Goal: Navigation & Orientation: Understand site structure

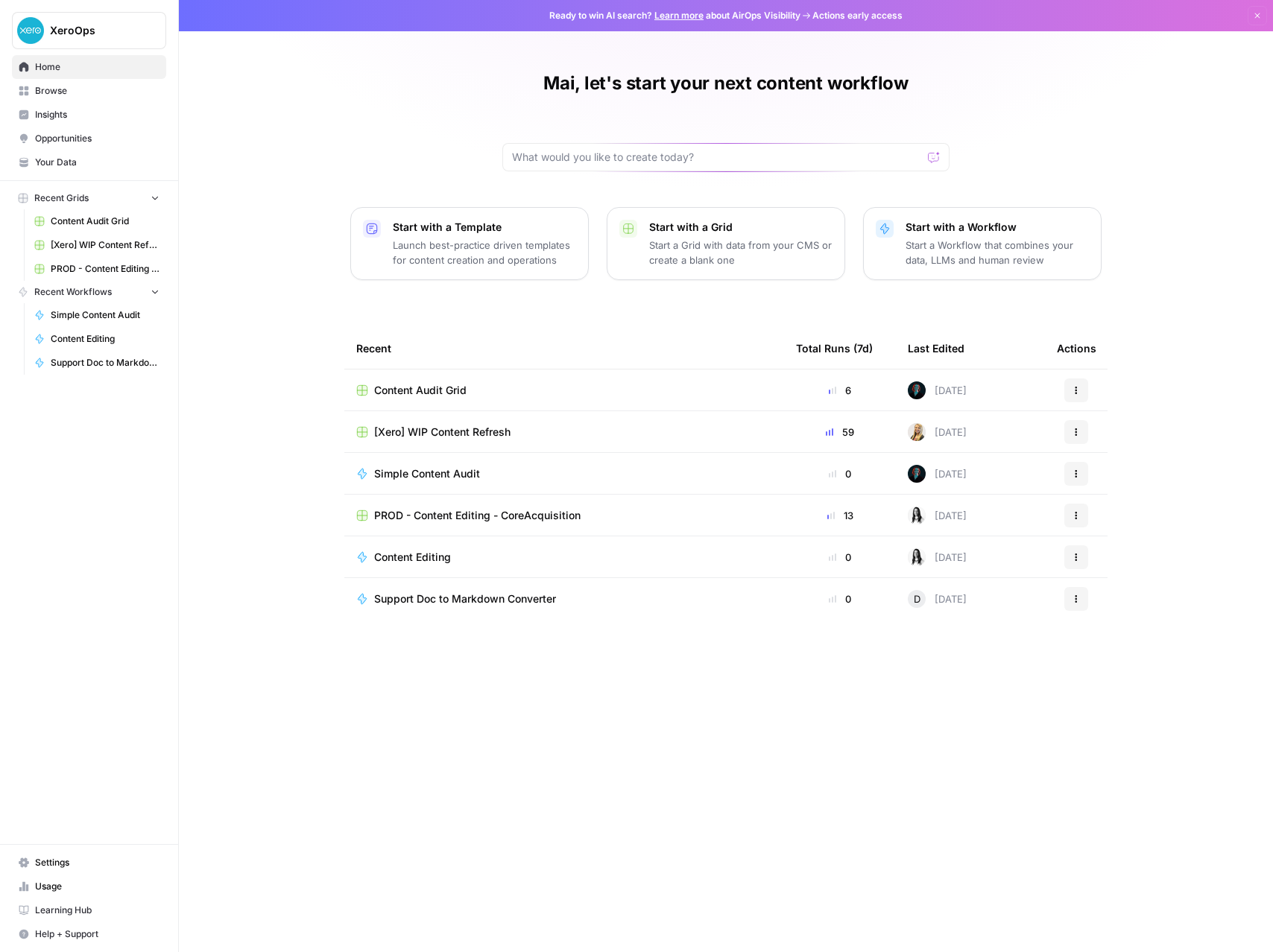
click at [74, 913] on span "Learning Hub" at bounding box center [97, 911] width 125 height 14
click at [49, 97] on span "Browse" at bounding box center [97, 91] width 125 height 14
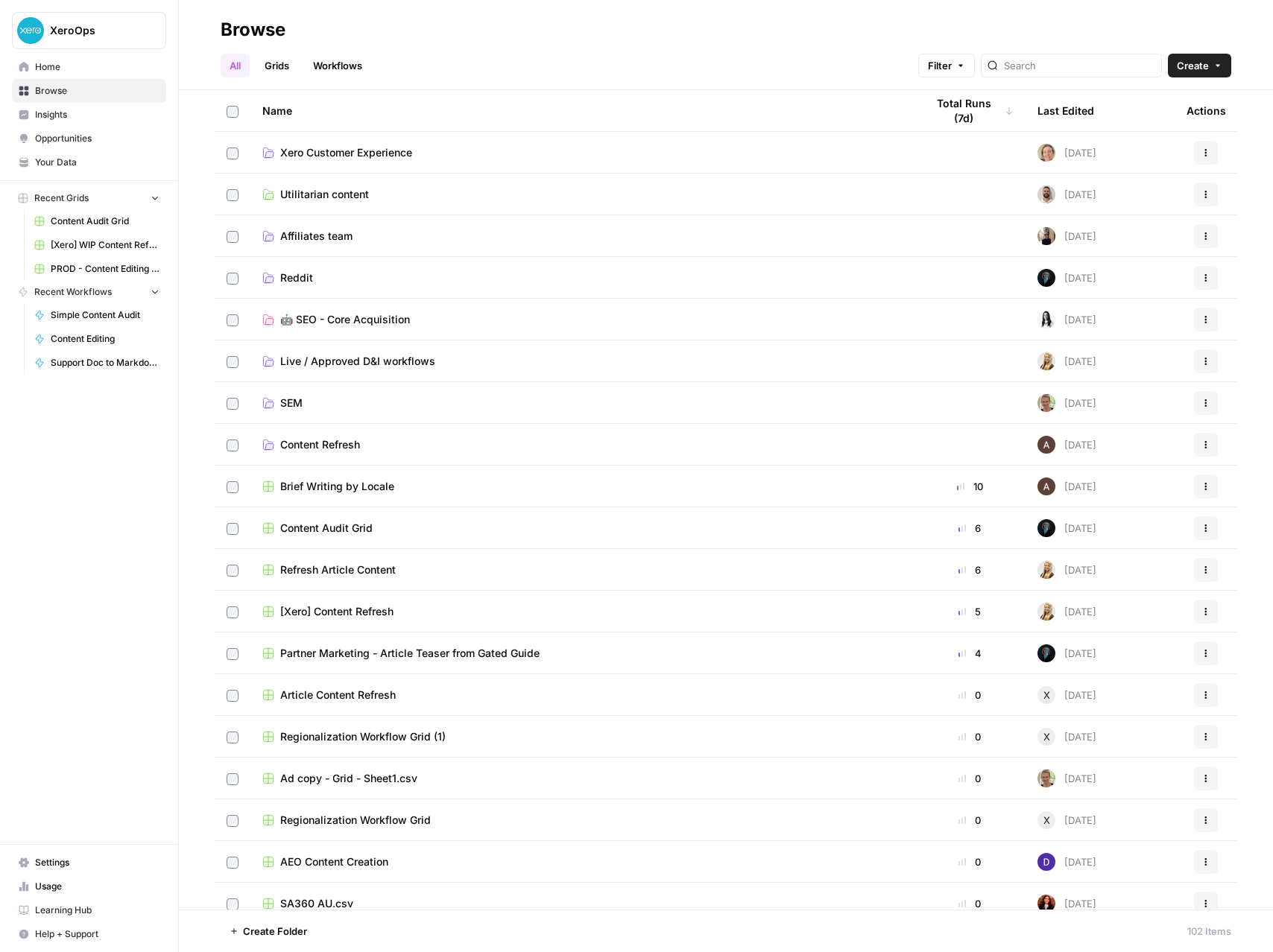
click at [45, 137] on span "Opportunities" at bounding box center [97, 139] width 125 height 14
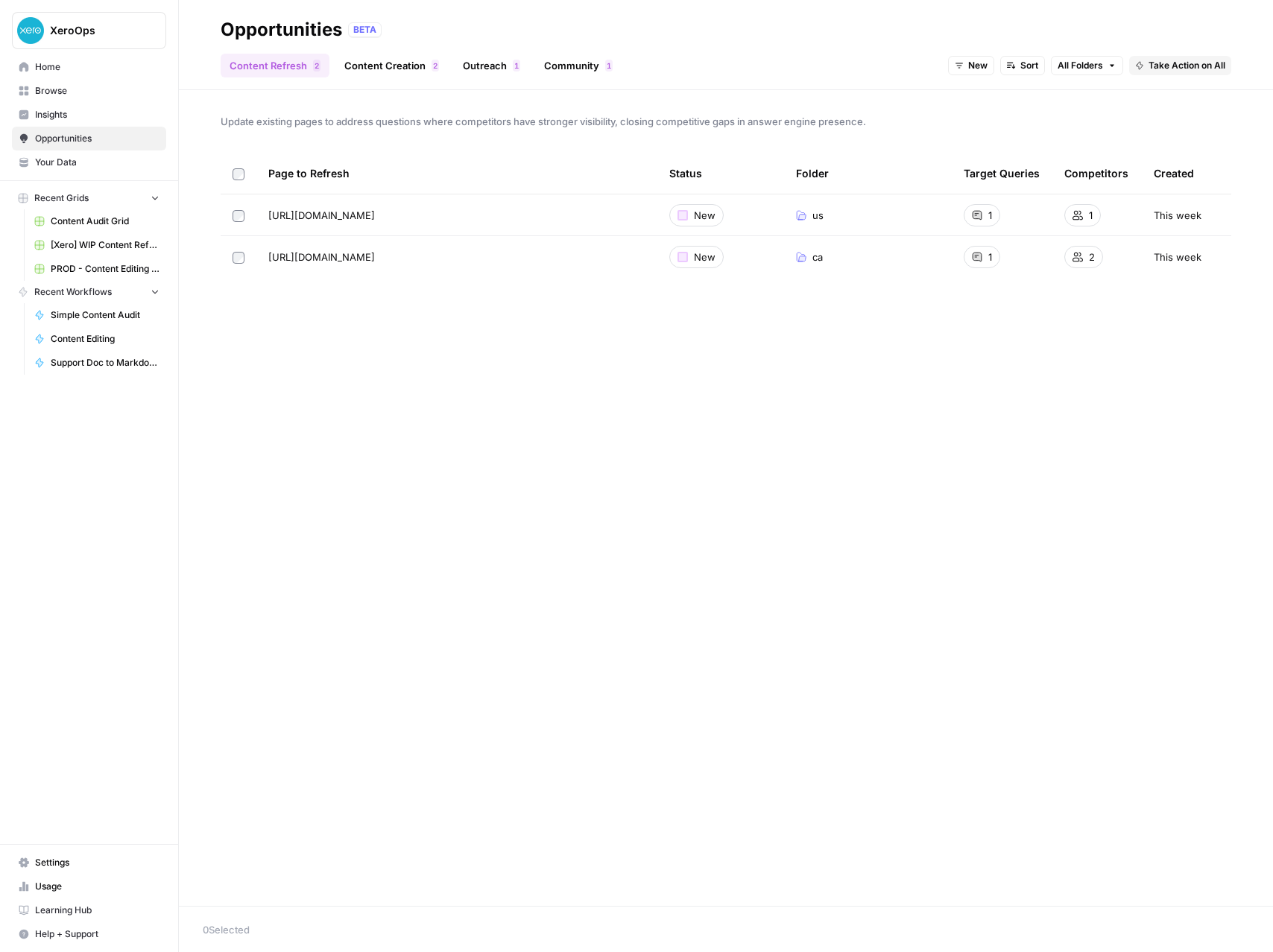
click at [44, 113] on span "Insights" at bounding box center [97, 115] width 125 height 14
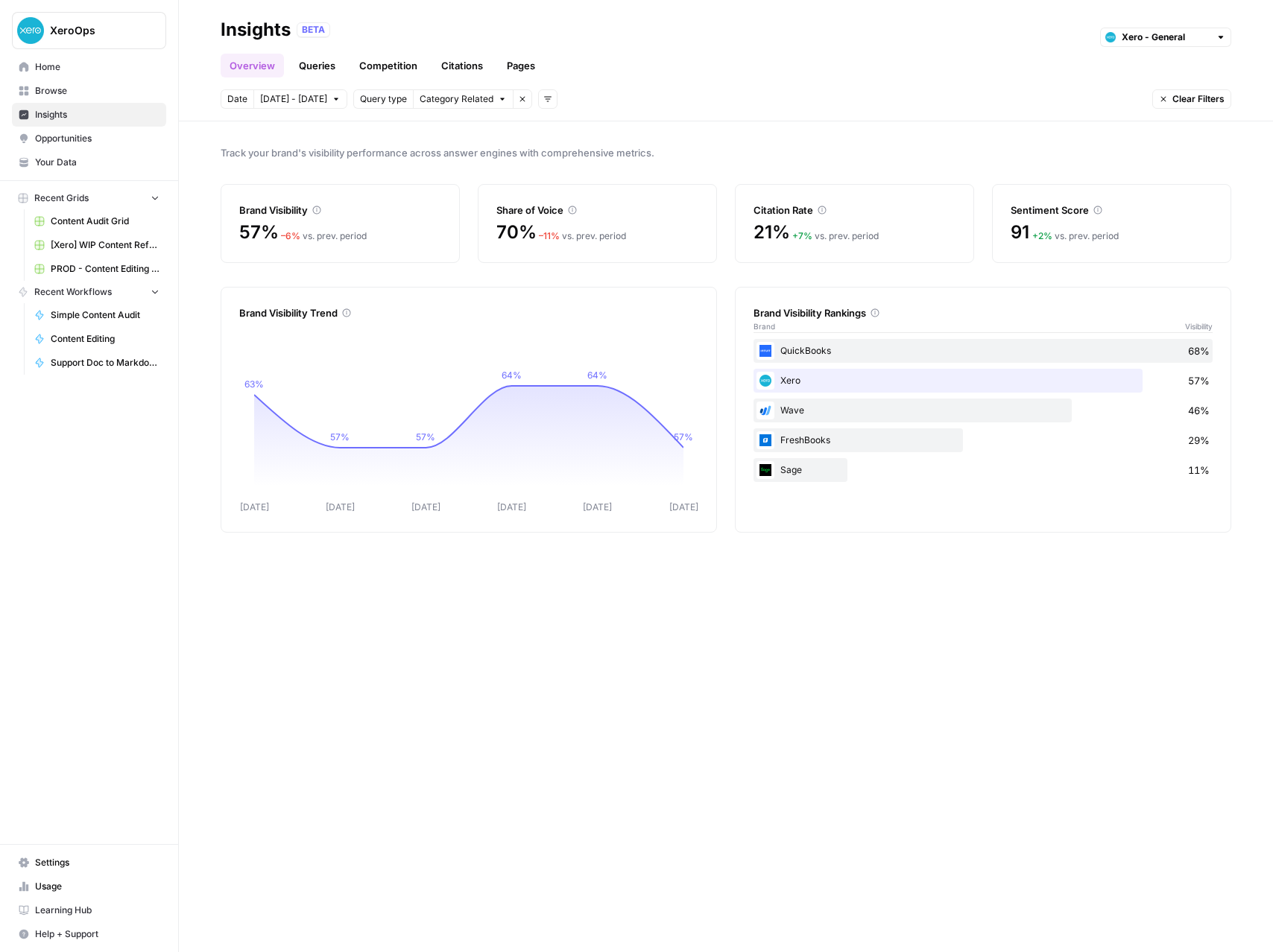
click at [50, 163] on span "Your Data" at bounding box center [97, 162] width 125 height 14
